Goal: Task Accomplishment & Management: Manage account settings

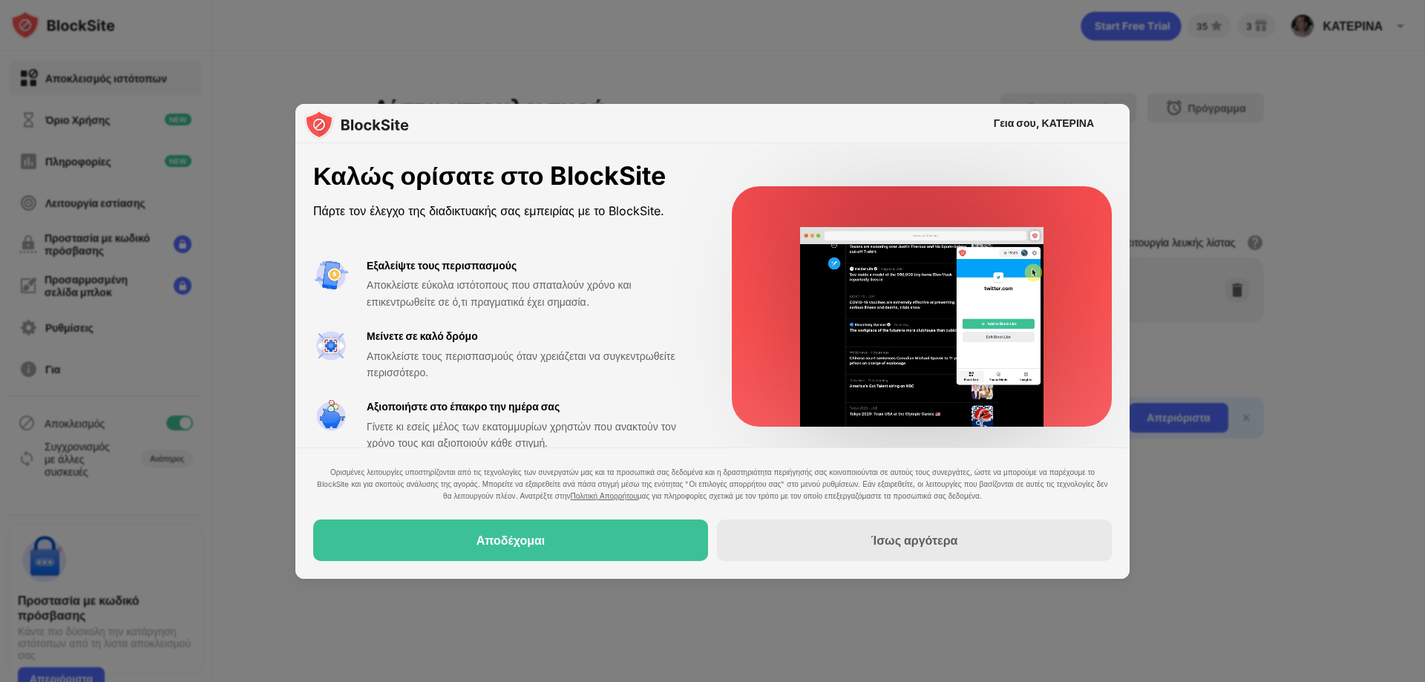
click at [606, 545] on div "Αποδέχομαι" at bounding box center [510, 540] width 395 height 42
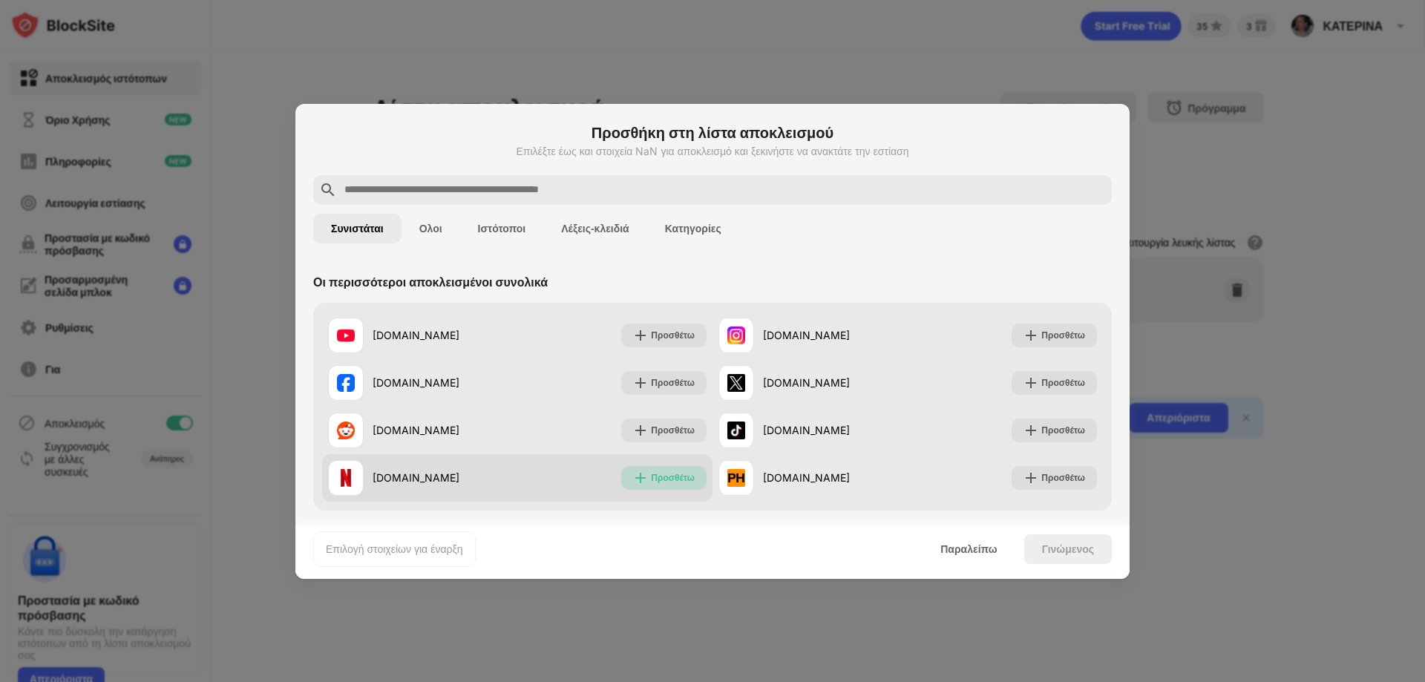
click at [680, 475] on font "Προσθέτω" at bounding box center [673, 477] width 44 height 11
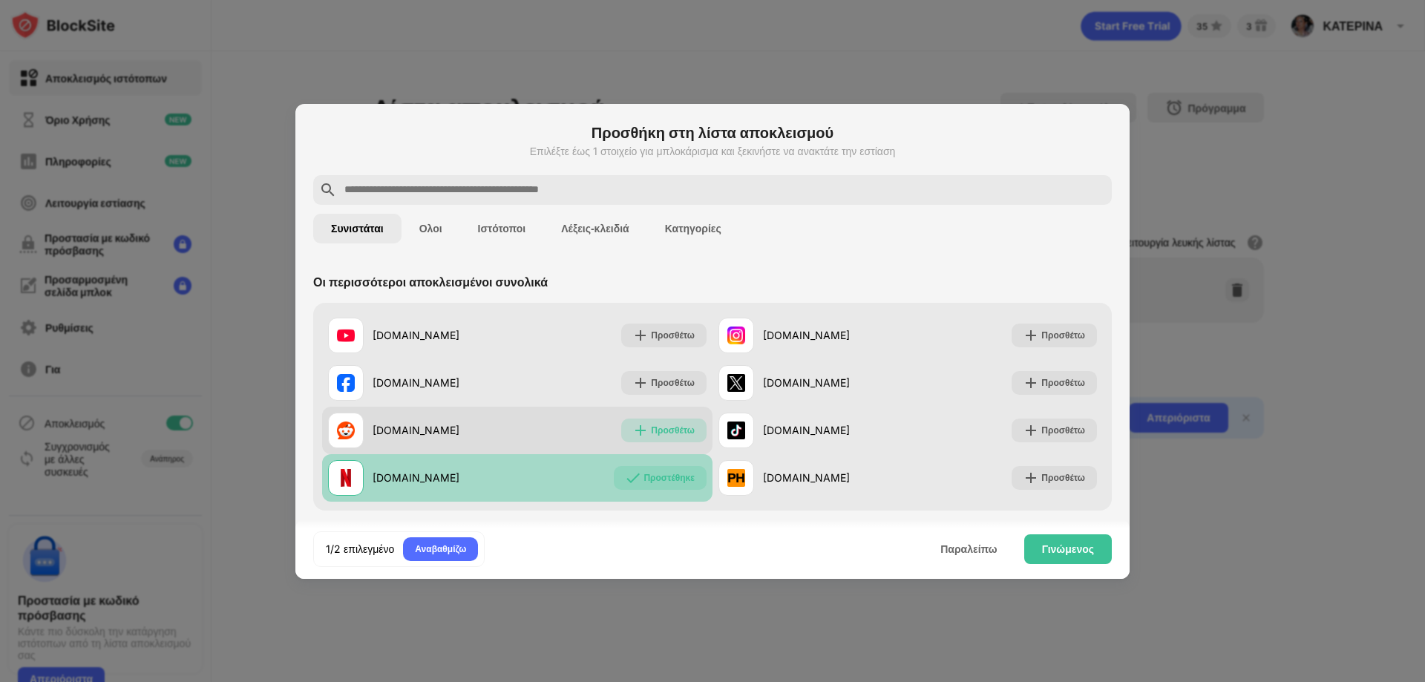
click at [665, 433] on font "Προσθέτω" at bounding box center [673, 429] width 44 height 11
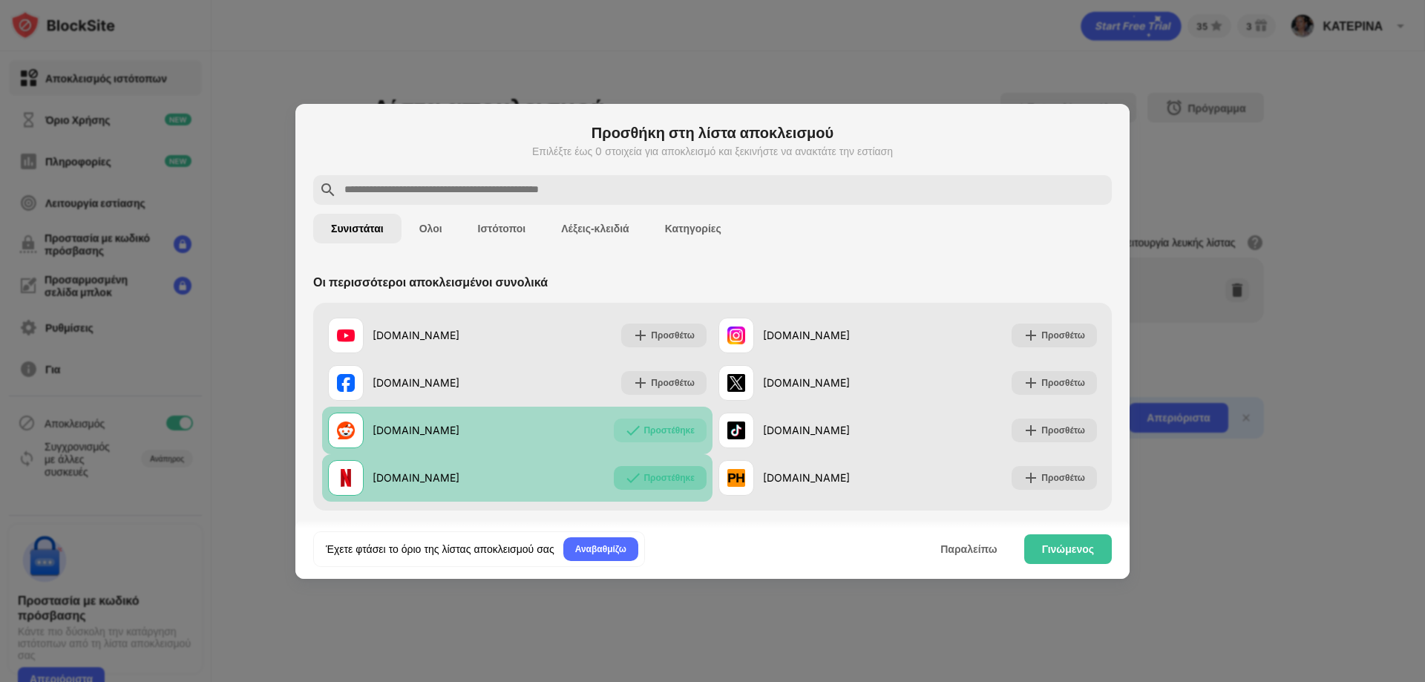
click at [677, 486] on div "Προστέθηκε" at bounding box center [660, 478] width 93 height 24
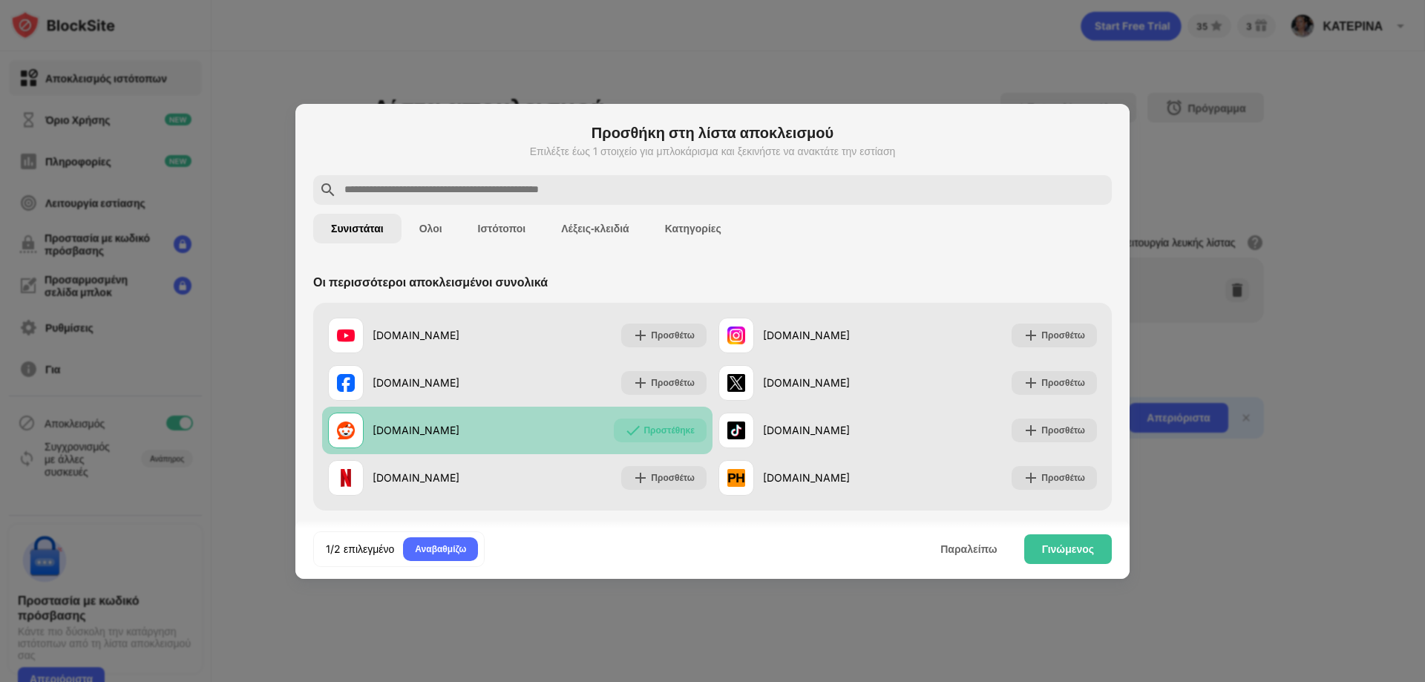
click at [645, 424] on font "Προστέθηκε" at bounding box center [668, 429] width 51 height 11
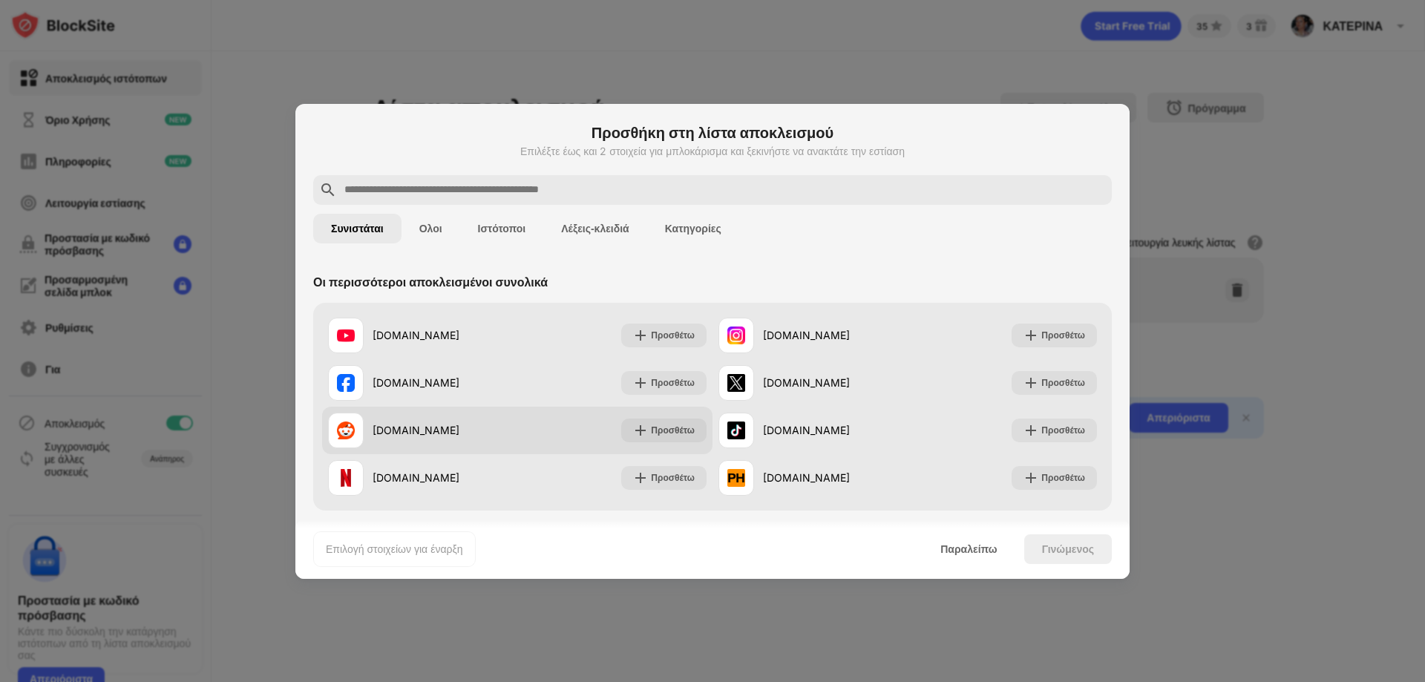
click at [1070, 556] on div "Γινώμενος" at bounding box center [1068, 549] width 88 height 30
click at [977, 554] on font "Παραλείπω" at bounding box center [968, 548] width 56 height 13
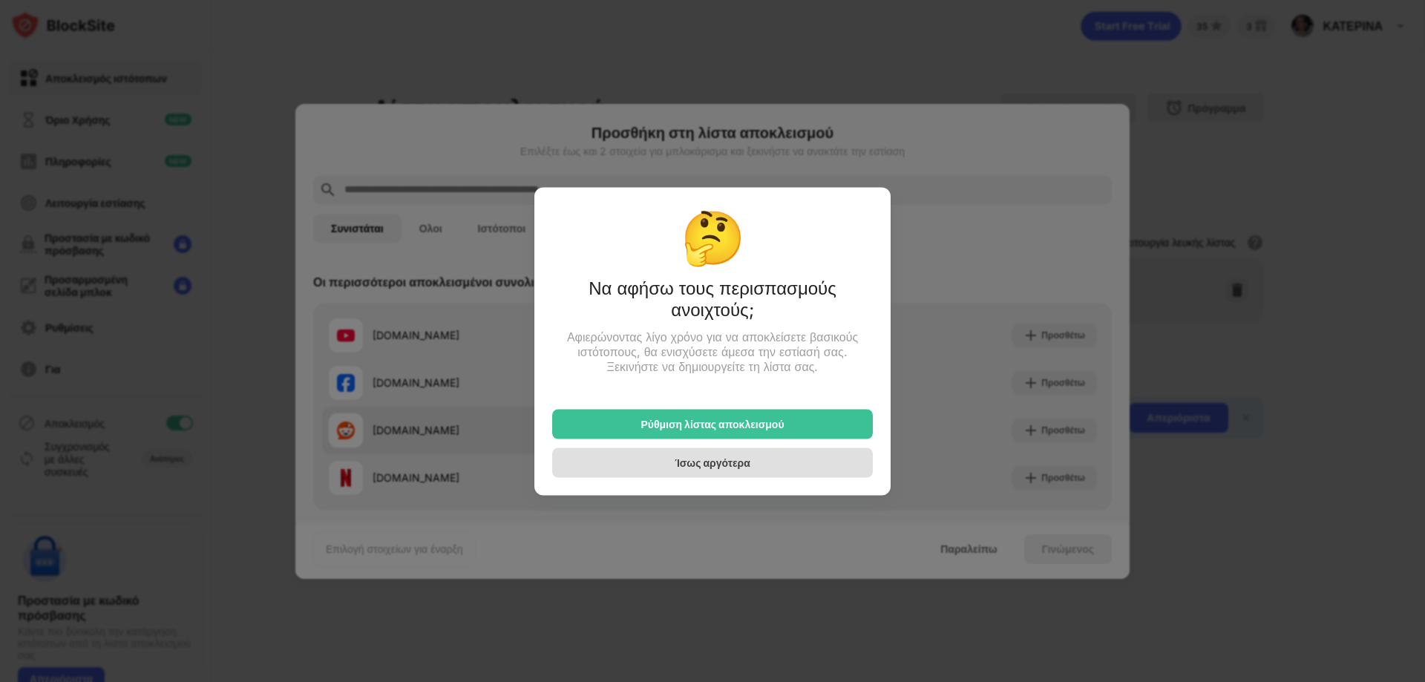
click at [786, 472] on div "Ίσως αργότερα" at bounding box center [712, 462] width 321 height 30
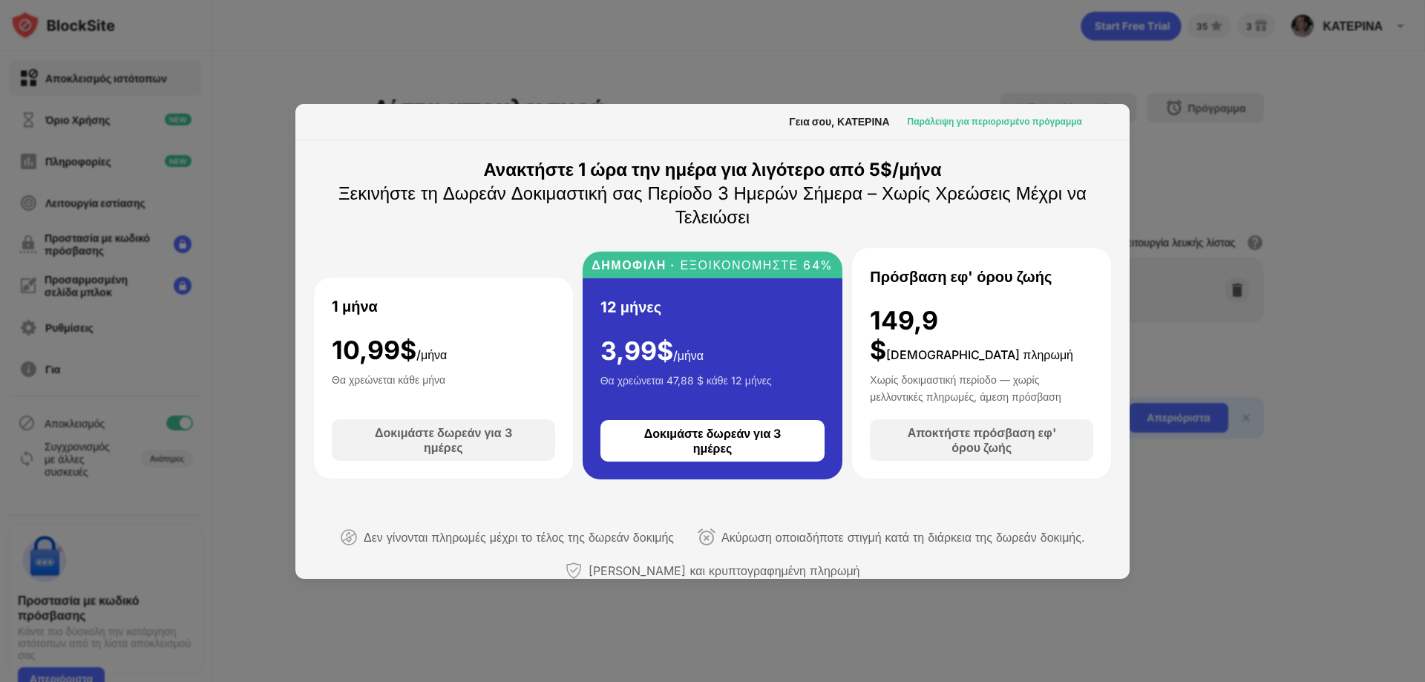
click at [1003, 122] on font "Παράλειψη για περιορισμένο πρόγραμμα" at bounding box center [994, 121] width 174 height 11
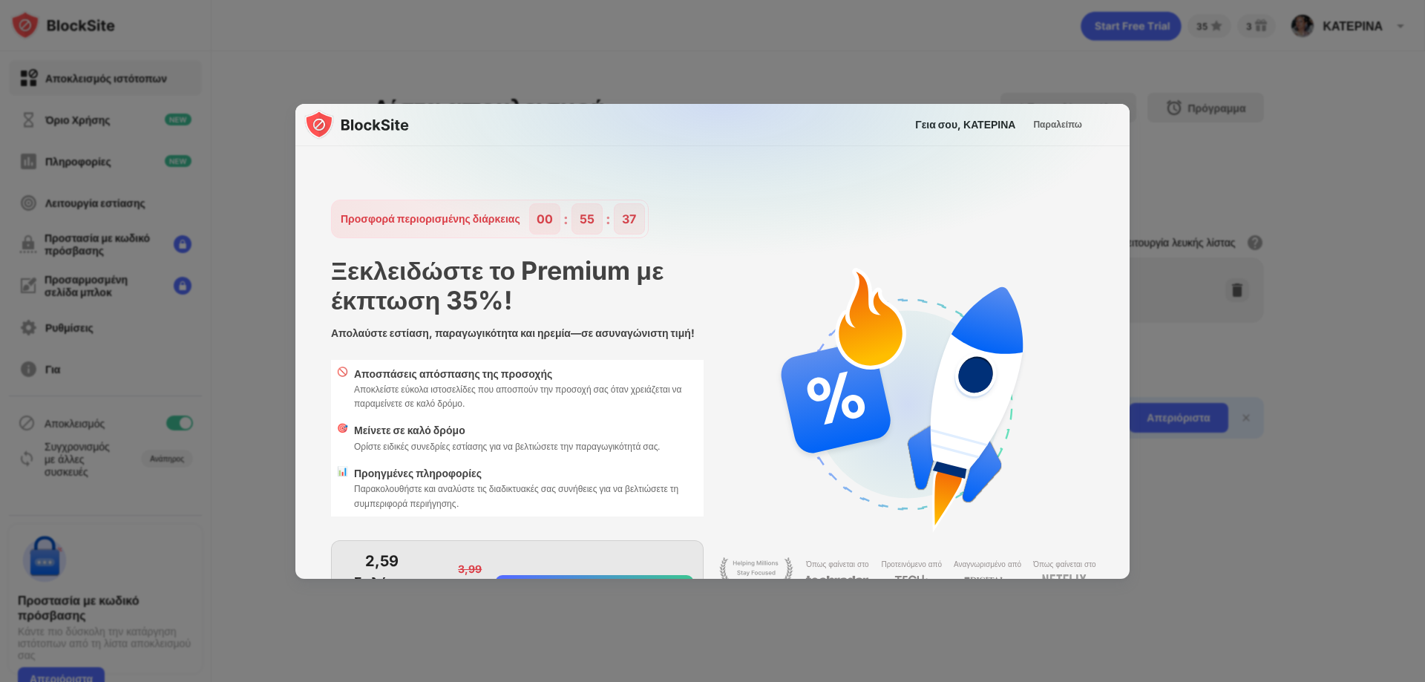
click at [1247, 500] on div at bounding box center [712, 341] width 1425 height 682
click at [1021, 60] on div at bounding box center [712, 341] width 1425 height 682
click at [1046, 123] on font "Παραλείπω" at bounding box center [1057, 124] width 49 height 11
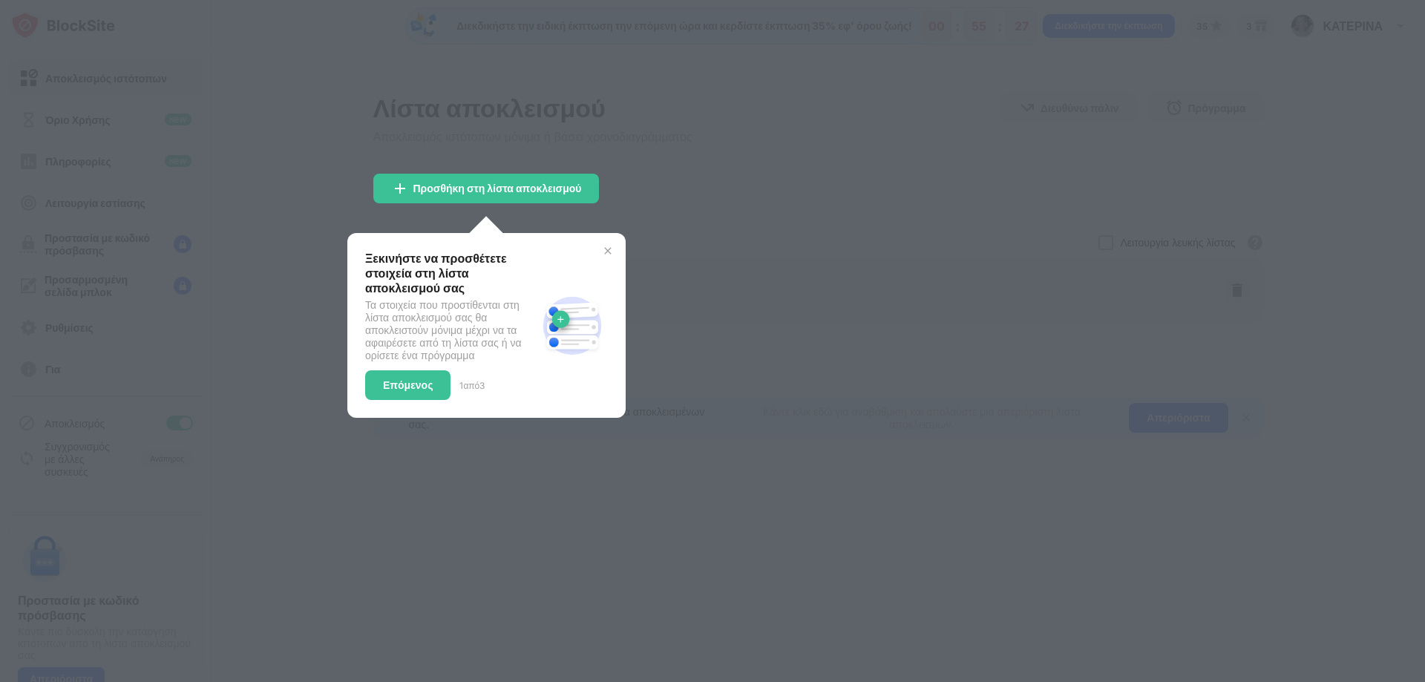
click at [1043, 384] on div at bounding box center [712, 341] width 1425 height 682
click at [740, 231] on div at bounding box center [712, 341] width 1425 height 682
click at [536, 455] on div at bounding box center [712, 341] width 1425 height 682
click at [1353, 113] on div at bounding box center [712, 341] width 1425 height 682
